Goal: Information Seeking & Learning: Understand process/instructions

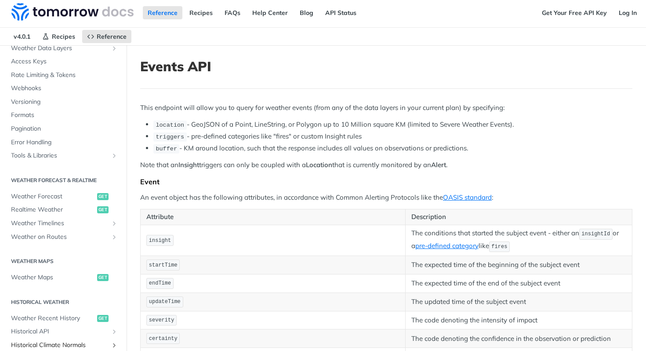
scroll to position [233, 0]
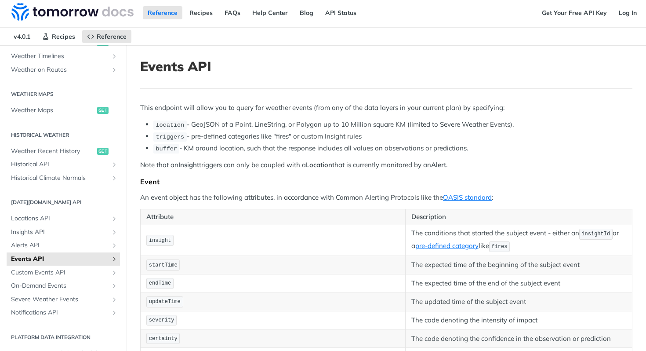
click at [115, 261] on div "Fundamentals Tomorrow.io APIs Weather Data Layers Core Probabilistic Forecastin…" at bounding box center [63, 115] width 127 height 562
drag, startPoint x: 106, startPoint y: 261, endPoint x: 86, endPoint y: 304, distance: 47.8
click at [111, 261] on icon "Show subpages for Events API" at bounding box center [114, 258] width 7 height 7
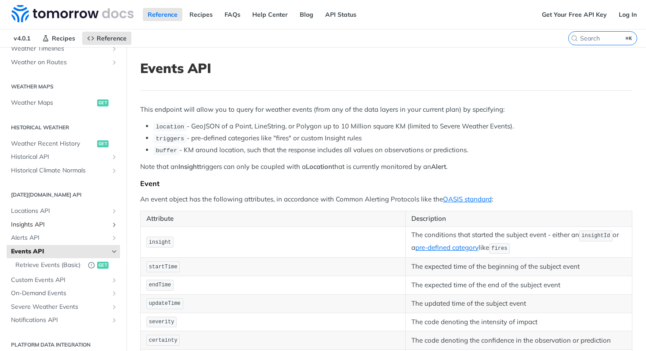
scroll to position [256, 0]
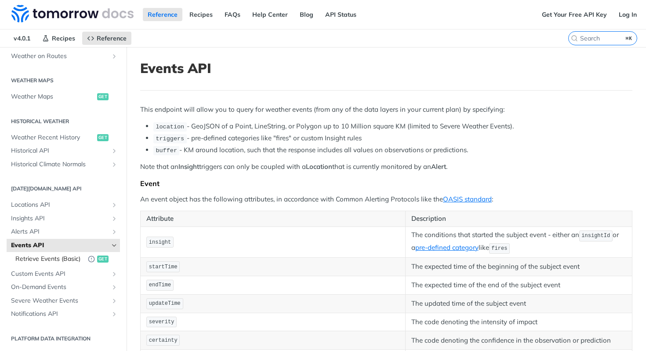
click at [44, 255] on span "Retrieve Events (Basic)" at bounding box center [49, 259] width 68 height 9
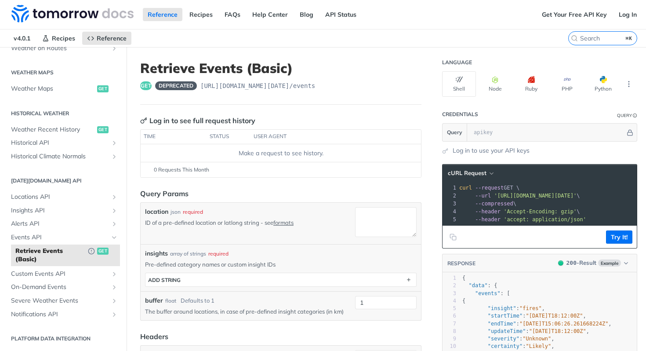
click at [423, 173] on article "Retrieve Events (Basic) get deprecated [URL][DOMAIN_NAME][DATE] /events Log in …" at bounding box center [281, 340] width 309 height 586
